Goal: Task Accomplishment & Management: Manage account settings

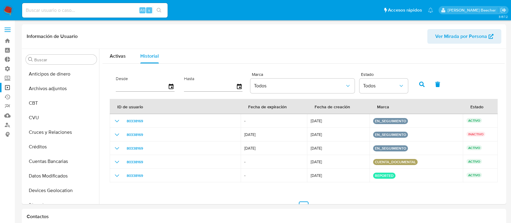
select select "10"
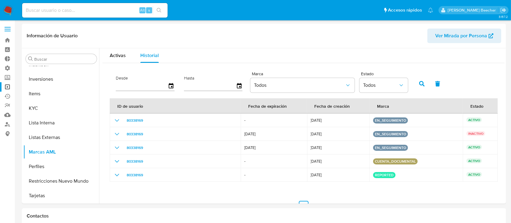
click at [8, 29] on label at bounding box center [7, 29] width 15 height 13
click at [0, 0] on input "checkbox" at bounding box center [0, 0] width 0 height 0
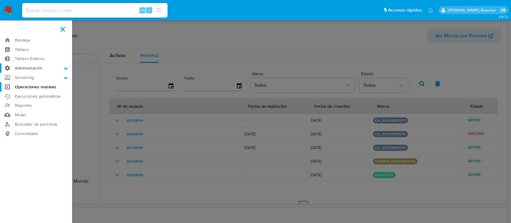
click at [59, 68] on label "Administración" at bounding box center [36, 67] width 72 height 9
click at [0, 0] on input "Administración" at bounding box center [0, 0] width 0 height 0
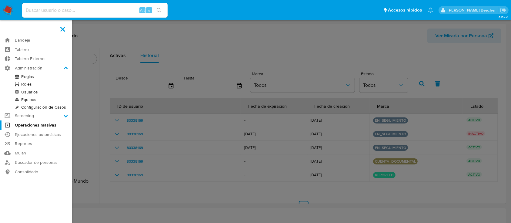
click at [25, 84] on link "Roles" at bounding box center [36, 84] width 72 height 8
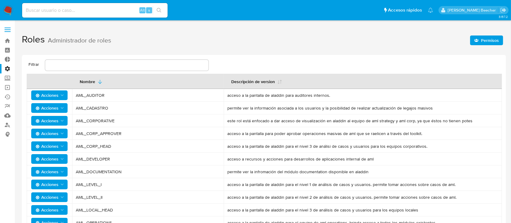
click at [9, 28] on label at bounding box center [7, 29] width 15 height 13
click at [0, 0] on input "checkbox" at bounding box center [0, 0] width 0 height 0
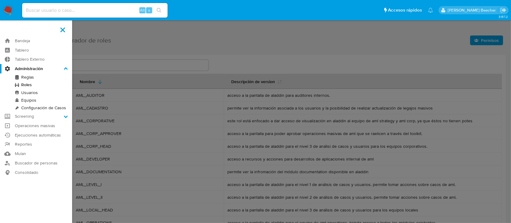
click at [32, 93] on link "Usuarios" at bounding box center [36, 93] width 72 height 8
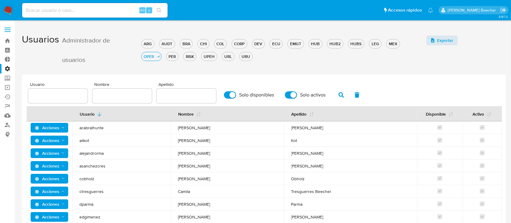
click at [119, 101] on div at bounding box center [121, 95] width 59 height 15
click at [114, 98] on input "text" at bounding box center [121, 96] width 59 height 8
type input "[PERSON_NAME]"
click at [147, 46] on div "ARG" at bounding box center [147, 44] width 13 height 6
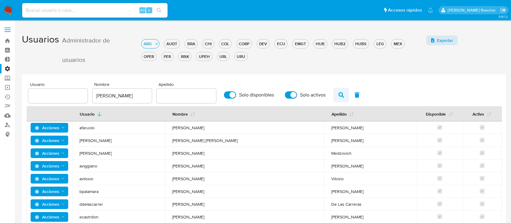
click at [341, 92] on icon "button" at bounding box center [340, 94] width 5 height 5
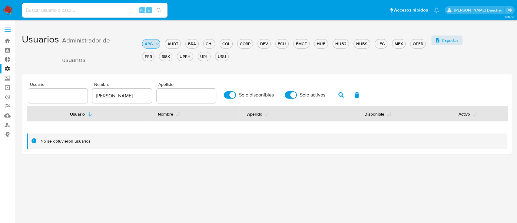
click at [151, 42] on div "ARG" at bounding box center [148, 44] width 13 height 6
click at [120, 96] on input "[PERSON_NAME]" at bounding box center [121, 96] width 59 height 8
click at [188, 96] on input "text" at bounding box center [186, 96] width 59 height 8
type input "lanatti"
click at [336, 96] on button "button" at bounding box center [341, 95] width 16 height 15
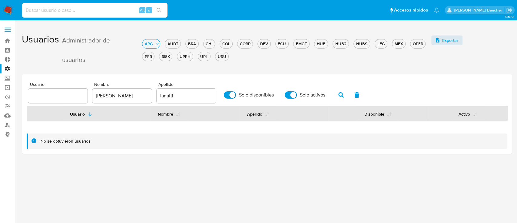
click at [55, 90] on div at bounding box center [57, 95] width 59 height 15
click at [126, 91] on div "[PERSON_NAME]" at bounding box center [121, 95] width 59 height 15
drag, startPoint x: 126, startPoint y: 91, endPoint x: 125, endPoint y: 94, distance: 3.5
click at [126, 93] on div "[PERSON_NAME]" at bounding box center [121, 95] width 59 height 15
click at [125, 94] on input "[PERSON_NAME]" at bounding box center [121, 96] width 59 height 8
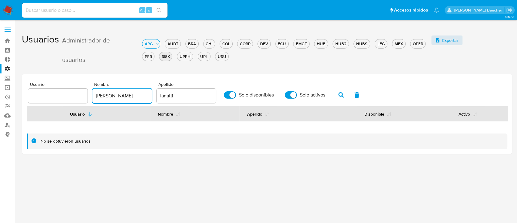
type input "[PERSON_NAME]"
click at [355, 94] on icon "button" at bounding box center [357, 94] width 5 height 5
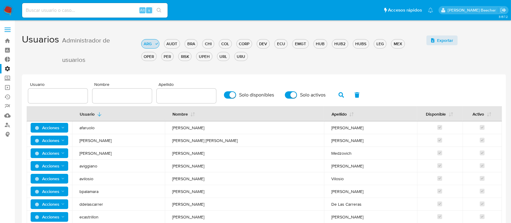
click at [152, 44] on div "ARG" at bounding box center [147, 44] width 13 height 6
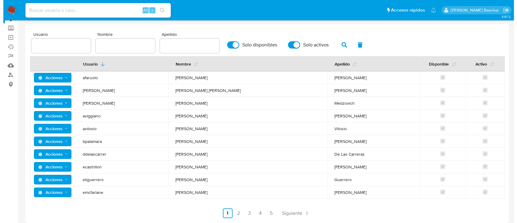
scroll to position [53, 0]
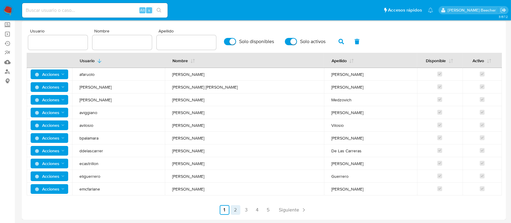
click at [235, 205] on link "2" at bounding box center [236, 210] width 10 height 10
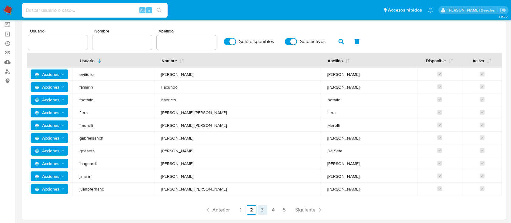
click at [263, 210] on link "3" at bounding box center [263, 210] width 10 height 10
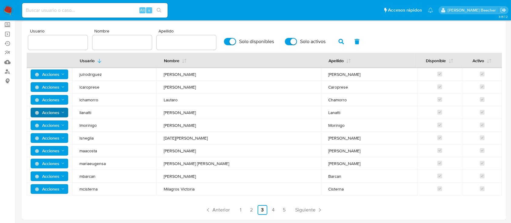
click at [64, 112] on icon "Acciones" at bounding box center [63, 112] width 5 height 5
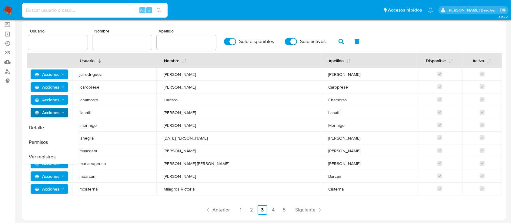
click at [53, 142] on button "Permisos" at bounding box center [50, 142] width 55 height 15
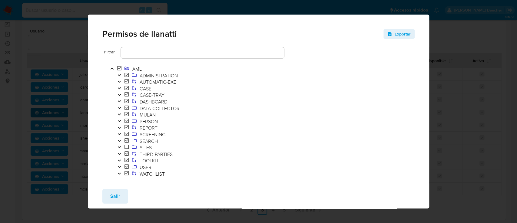
click at [70, 53] on div "Permisos de llanatti Exportar Filtrar AML ADMINISTRATION AUTOMATIC-EXE CASE CAS…" at bounding box center [258, 111] width 517 height 223
click at [102, 195] on div "Salir" at bounding box center [259, 196] width 342 height 24
click at [121, 196] on button "Salir" at bounding box center [115, 196] width 26 height 15
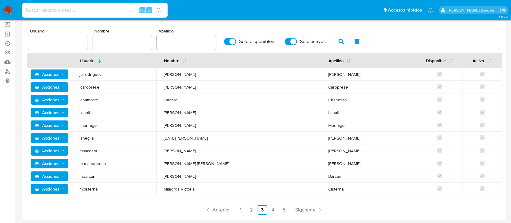
click at [64, 112] on icon "Acciones" at bounding box center [63, 112] width 5 height 5
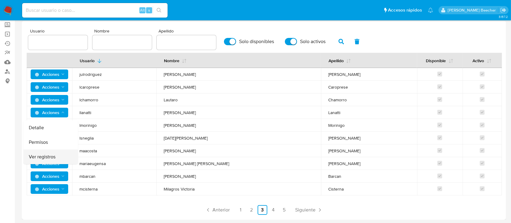
click at [54, 155] on button "Ver registros" at bounding box center [50, 156] width 55 height 15
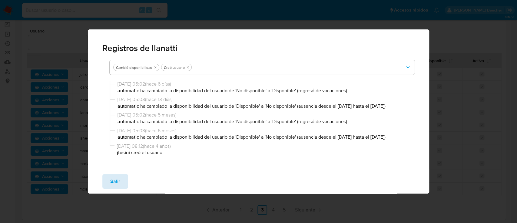
click at [110, 183] on span "Salir" at bounding box center [115, 181] width 10 height 13
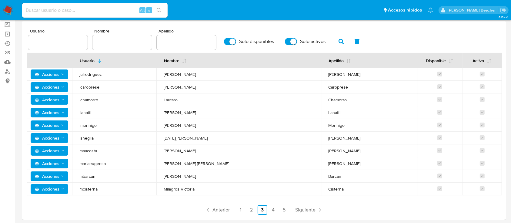
click at [64, 111] on icon "Acciones" at bounding box center [63, 112] width 5 height 5
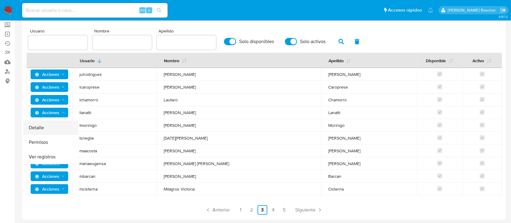
click at [56, 128] on button "Detalle" at bounding box center [50, 127] width 55 height 15
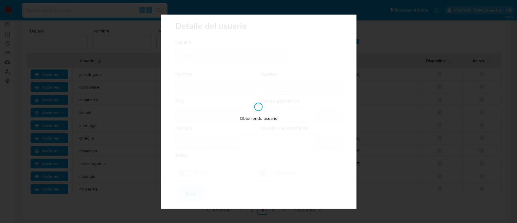
type input "[PERSON_NAME]"
type input "Lanatti"
type input "[GEOGRAPHIC_DATA]"
type input "[PERSON_NAME][EMAIL_ADDRESS][PERSON_NAME][DOMAIN_NAME]"
type input "Gerente (80001635)"
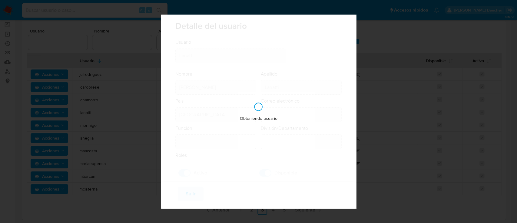
type input "Risk & Compliance AML Countries"
checkbox input "true"
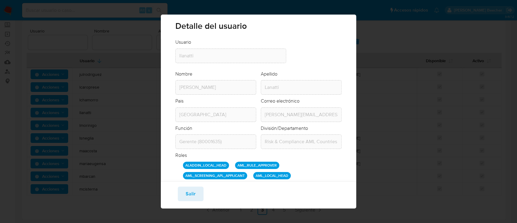
scroll to position [35, 0]
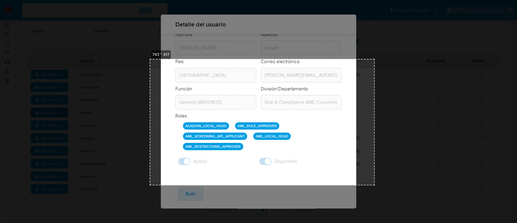
drag, startPoint x: 261, startPoint y: 93, endPoint x: 375, endPoint y: 185, distance: 146.0
click at [375, 185] on div "743 * 417 Copiar Cancelar Guardar" at bounding box center [258, 85] width 517 height 276
click at [390, 159] on button "Copiar" at bounding box center [386, 160] width 16 height 8
